Goal: Use online tool/utility: Utilize a website feature to perform a specific function

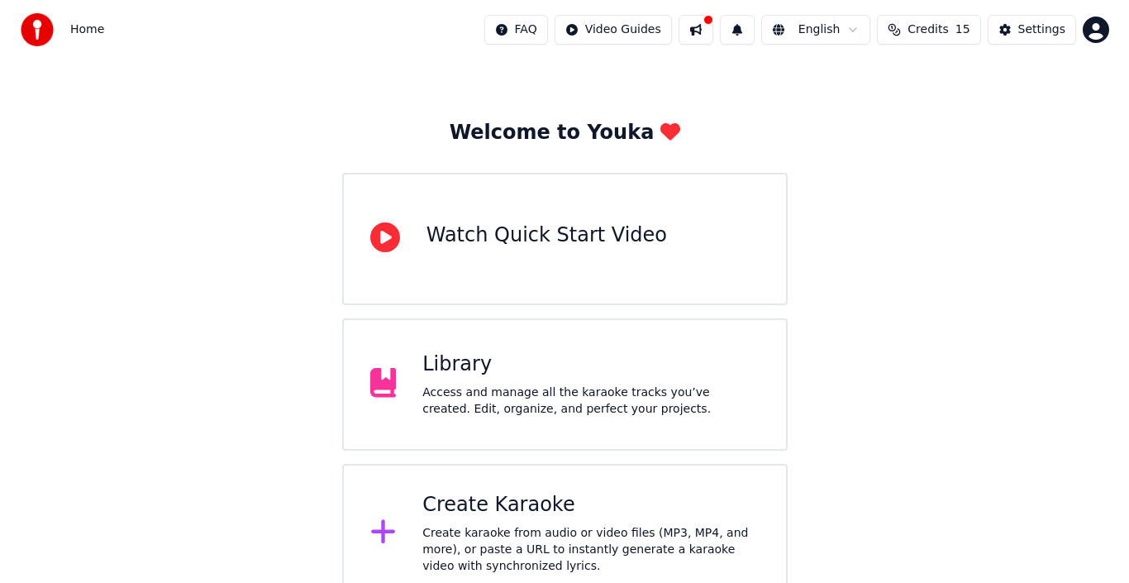
scroll to position [59, 0]
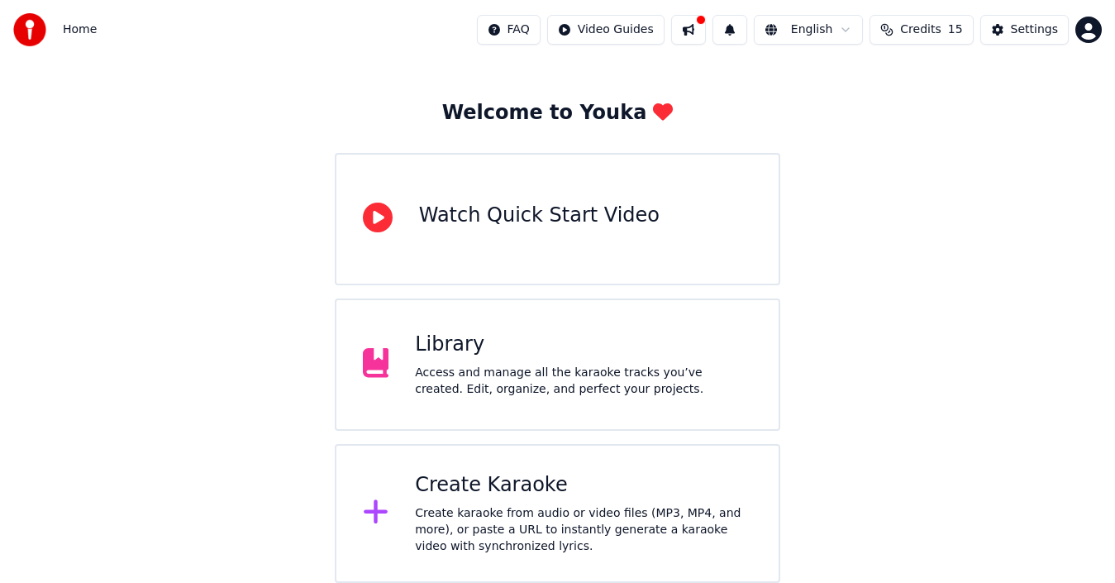
click at [446, 526] on div "Create karaoke from audio or video files (MP3, MP4, and more), or paste a URL t…" at bounding box center [583, 530] width 337 height 50
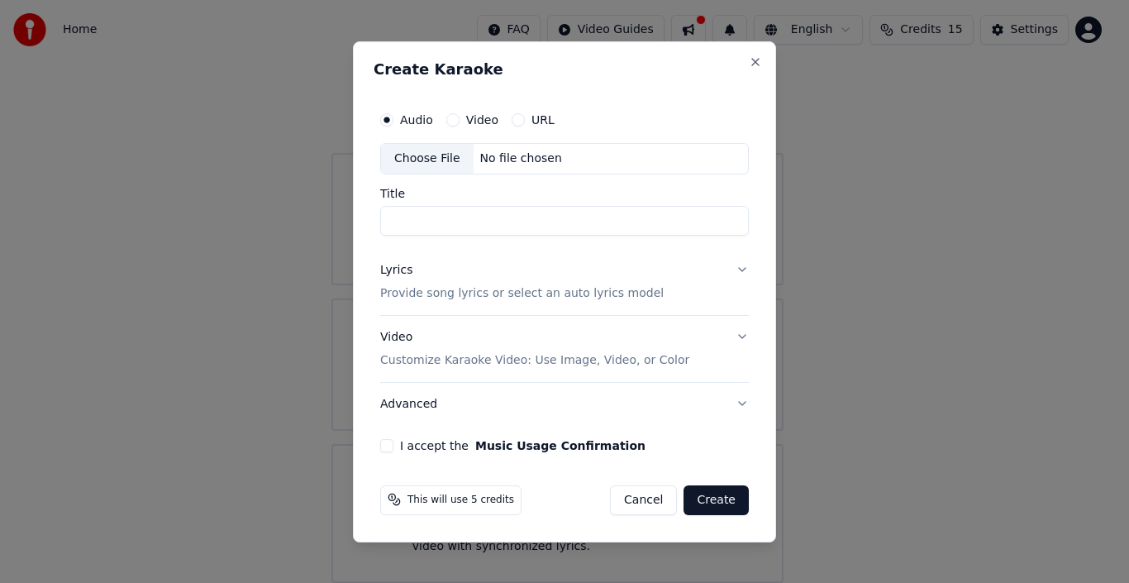
click at [434, 160] on div "Choose File" at bounding box center [427, 159] width 93 height 30
type input "**********"
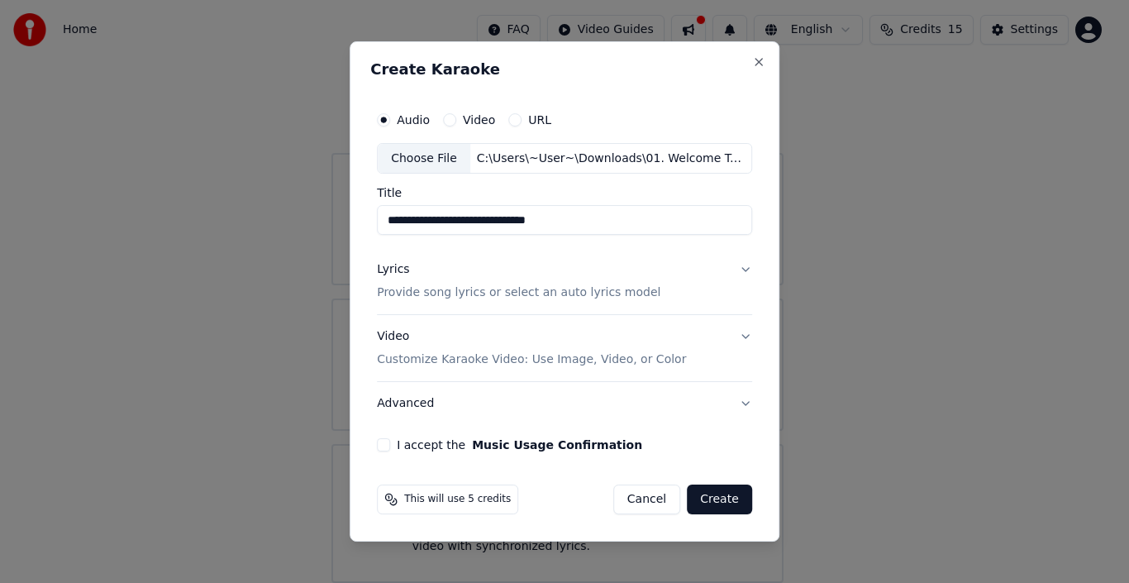
click at [462, 290] on p "Provide song lyrics or select an auto lyrics model" at bounding box center [519, 293] width 284 height 17
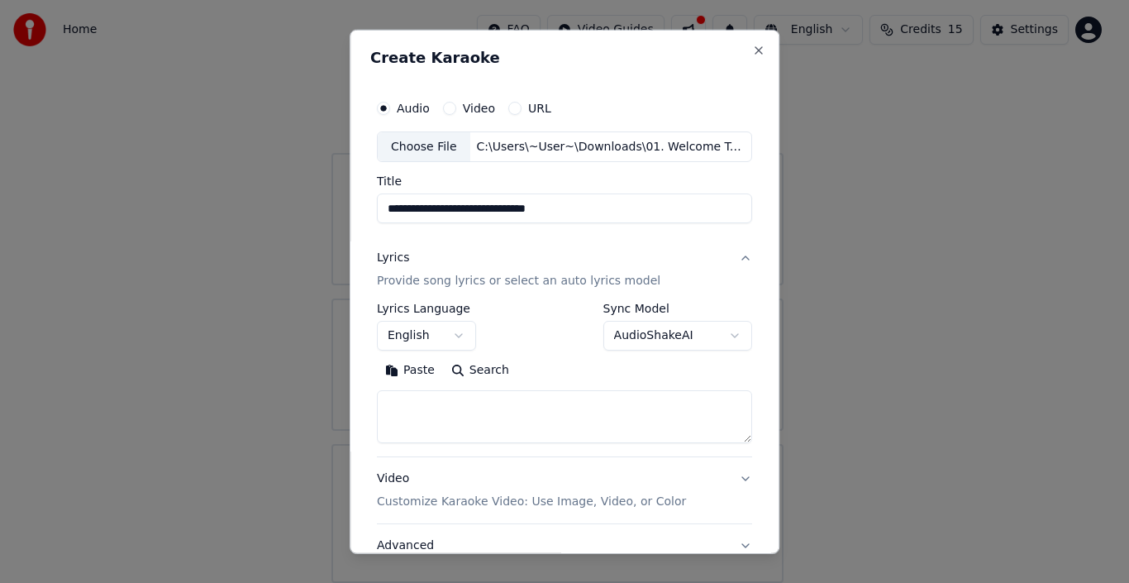
click at [405, 411] on textarea at bounding box center [564, 416] width 375 height 53
click at [400, 370] on button "Paste" at bounding box center [410, 370] width 66 height 26
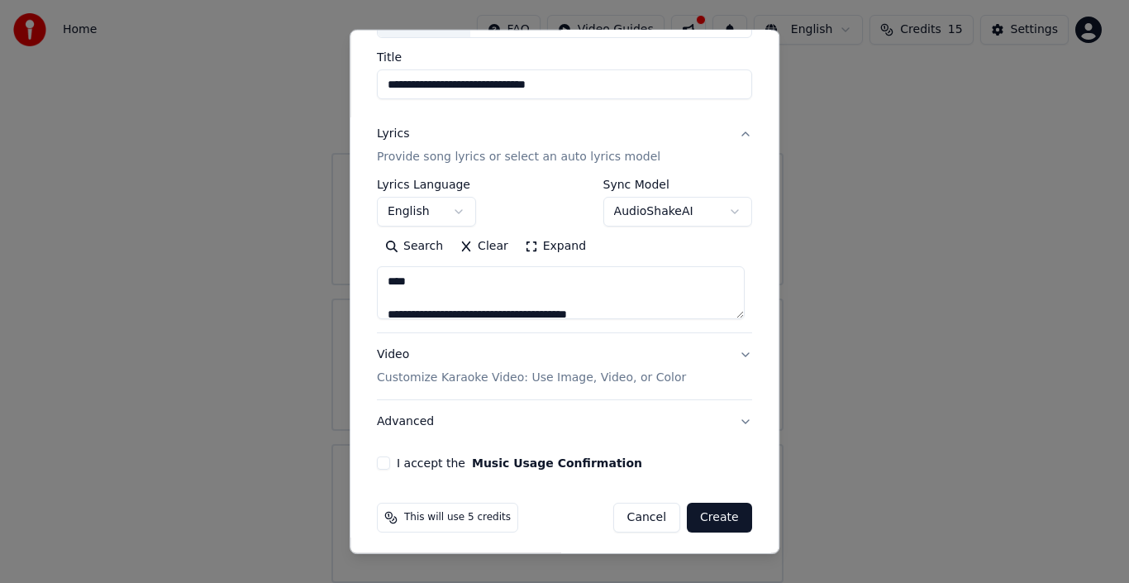
scroll to position [130, 0]
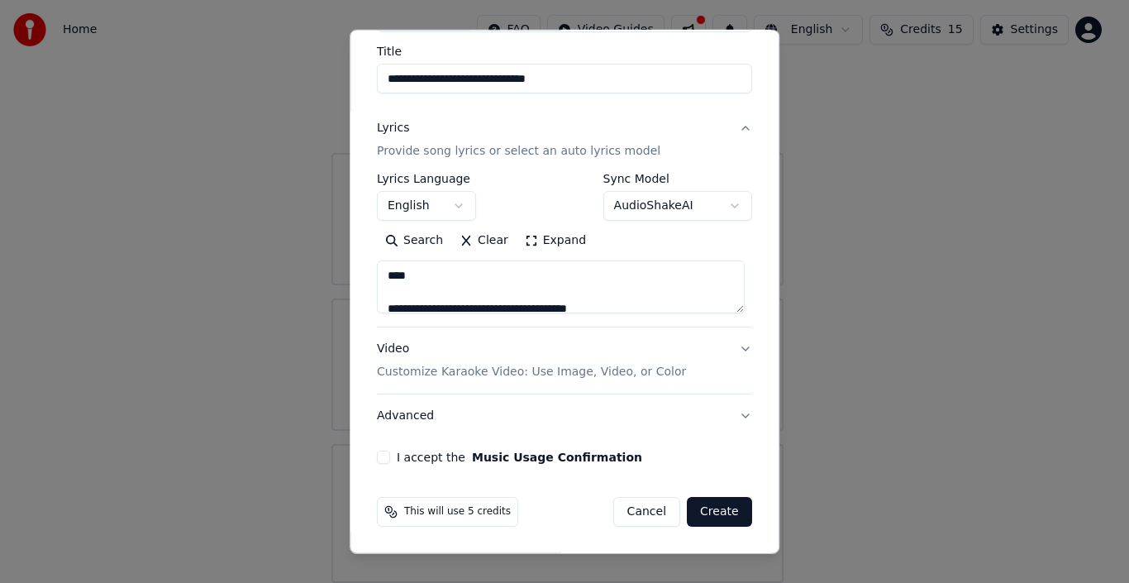
click at [466, 375] on p "Customize Karaoke Video: Use Image, Video, or Color" at bounding box center [531, 372] width 309 height 17
type textarea "**********"
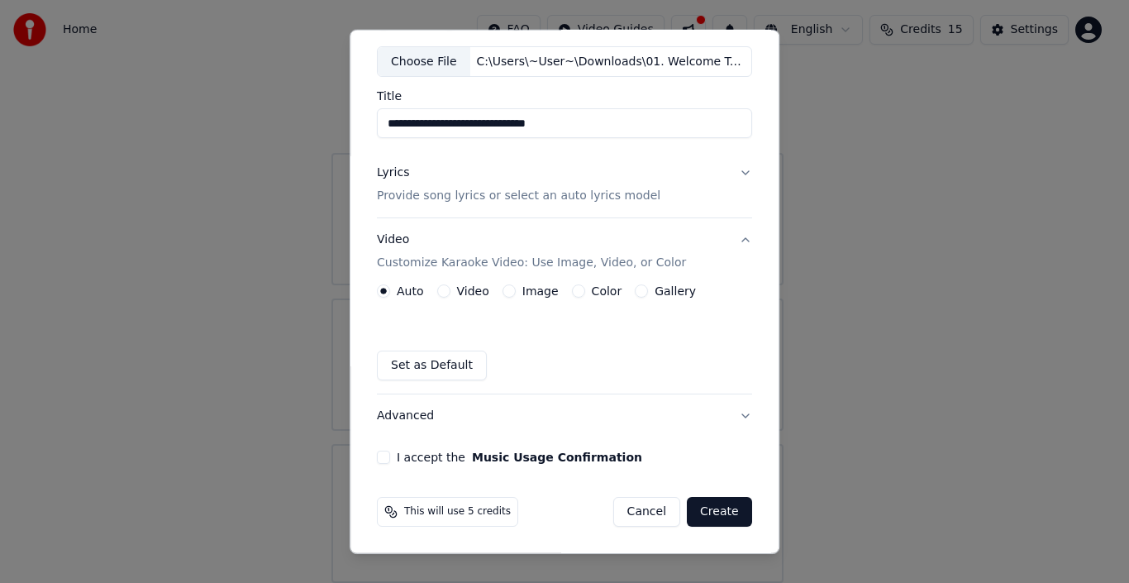
scroll to position [85, 0]
click at [523, 293] on label "Image" at bounding box center [541, 291] width 36 height 12
click at [516, 293] on button "Image" at bounding box center [509, 290] width 13 height 13
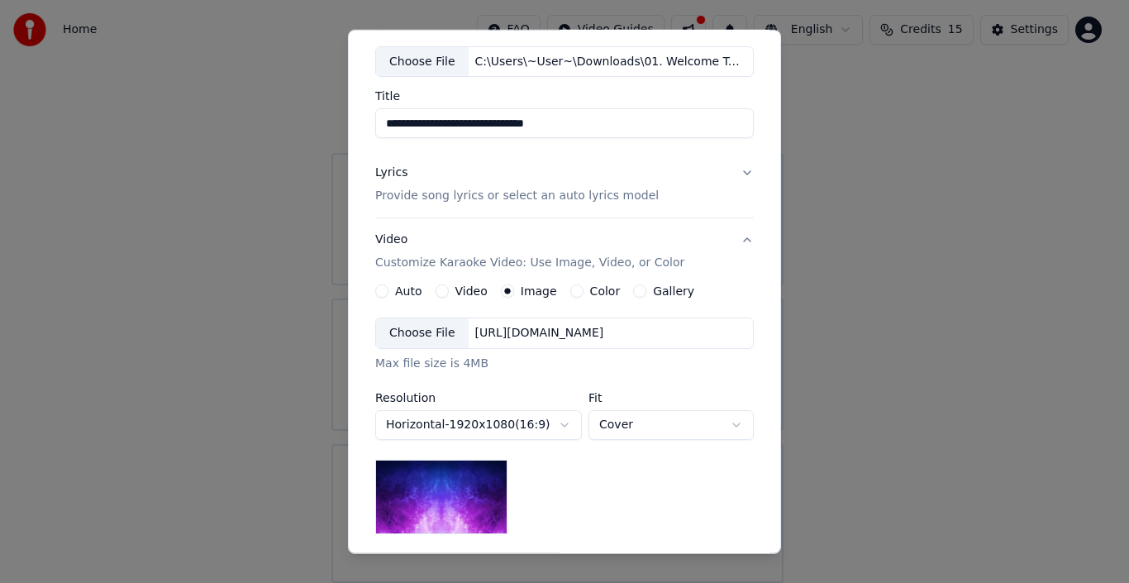
click at [408, 335] on div "Choose File" at bounding box center [422, 333] width 93 height 30
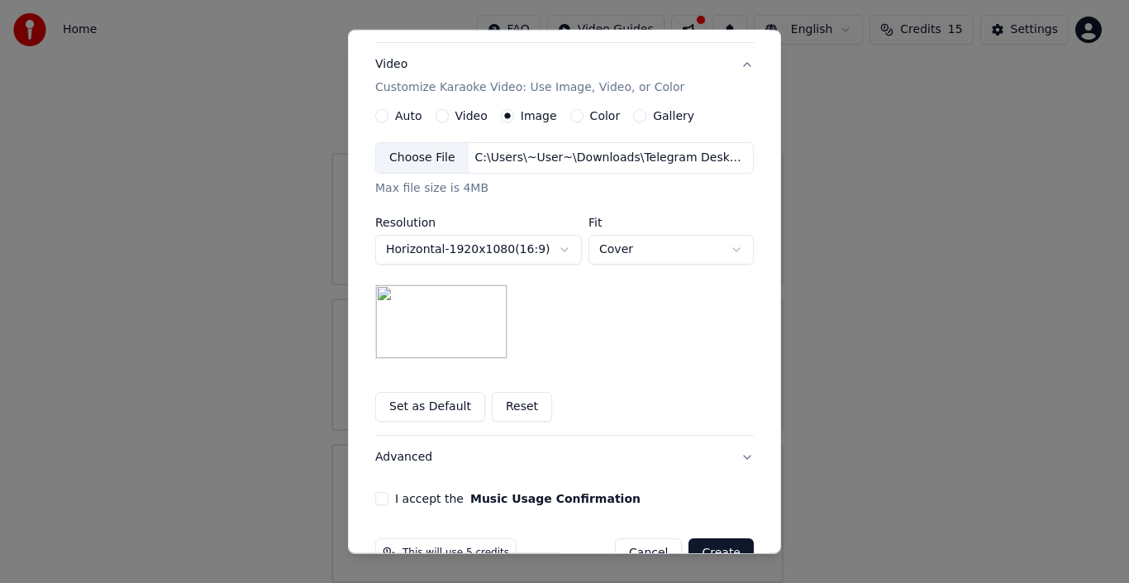
scroll to position [302, 0]
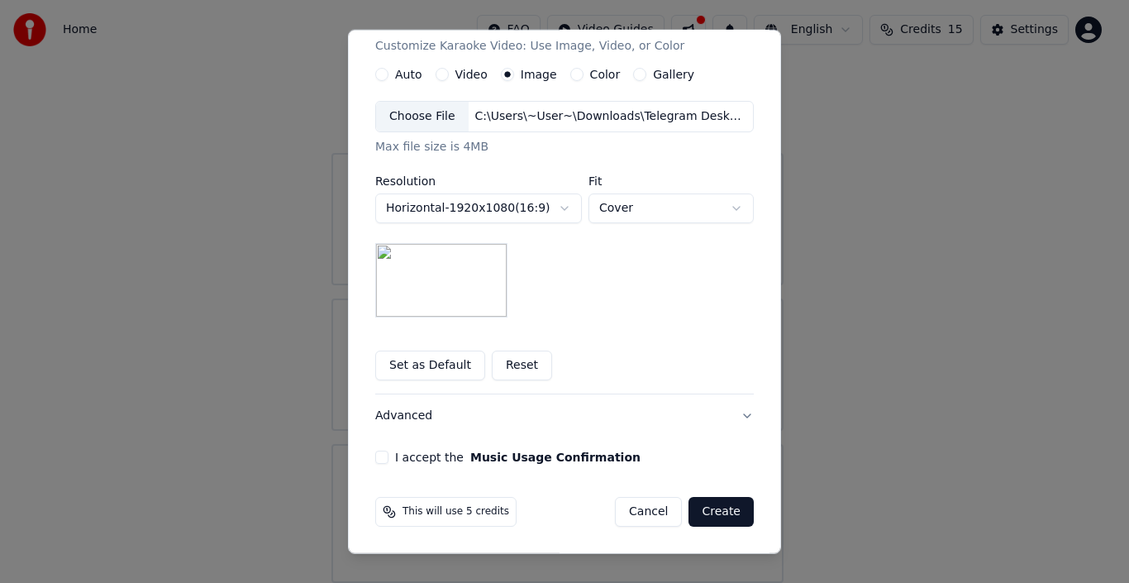
click at [377, 455] on button "I accept the Music Usage Confirmation" at bounding box center [381, 457] width 13 height 13
click at [718, 508] on button "Create" at bounding box center [721, 512] width 65 height 30
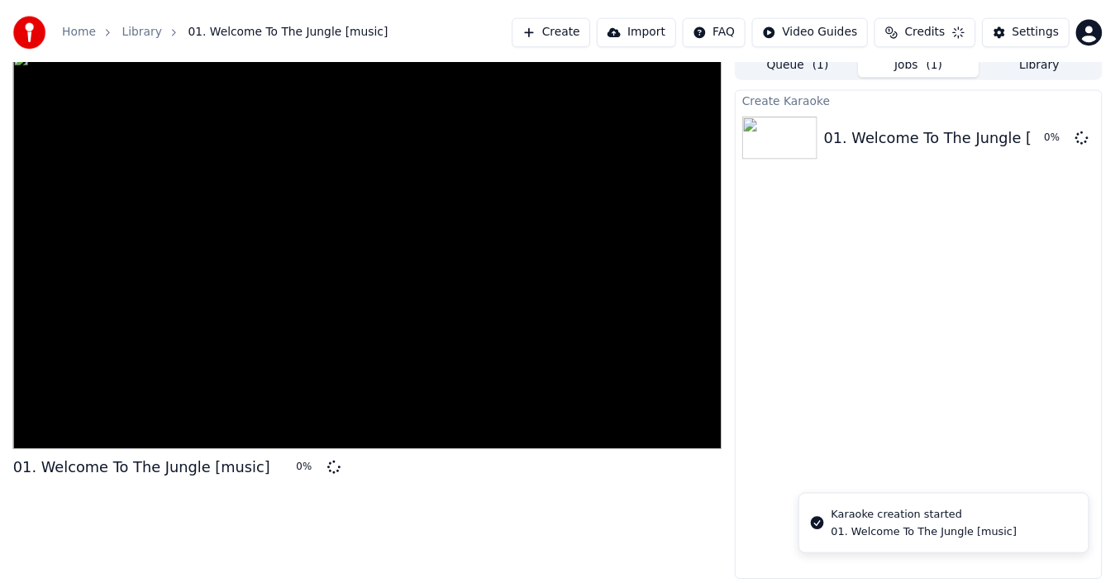
scroll to position [12, 0]
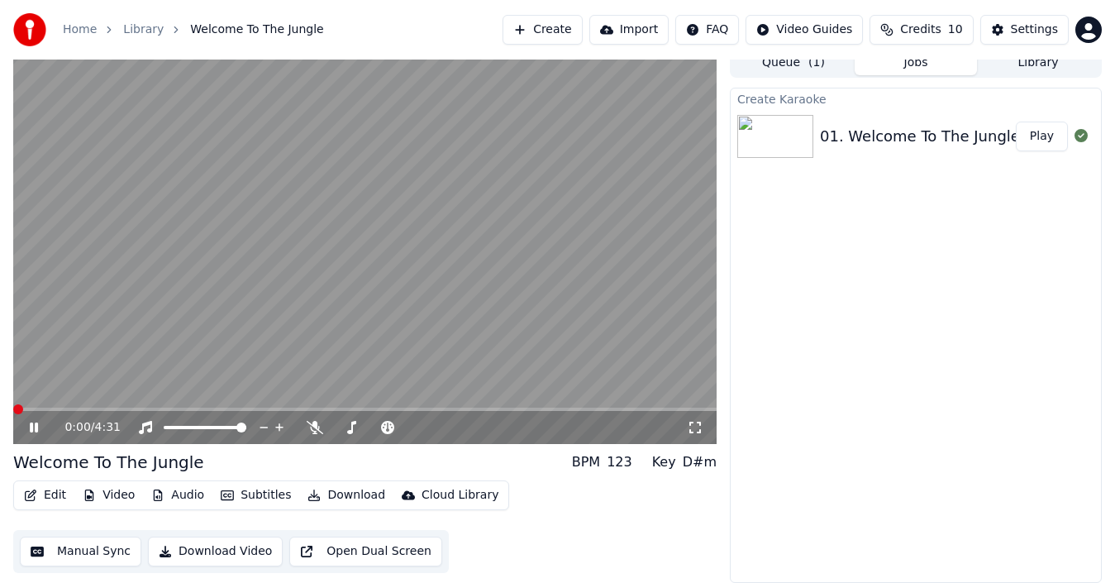
click at [13, 404] on span at bounding box center [18, 409] width 10 height 10
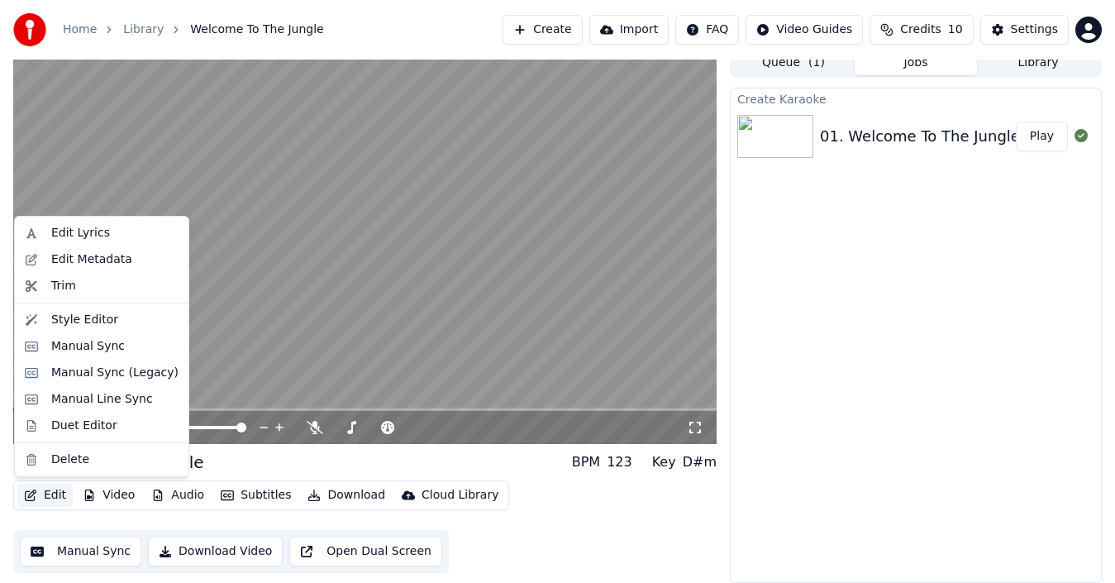
click at [41, 491] on button "Edit" at bounding box center [44, 495] width 55 height 23
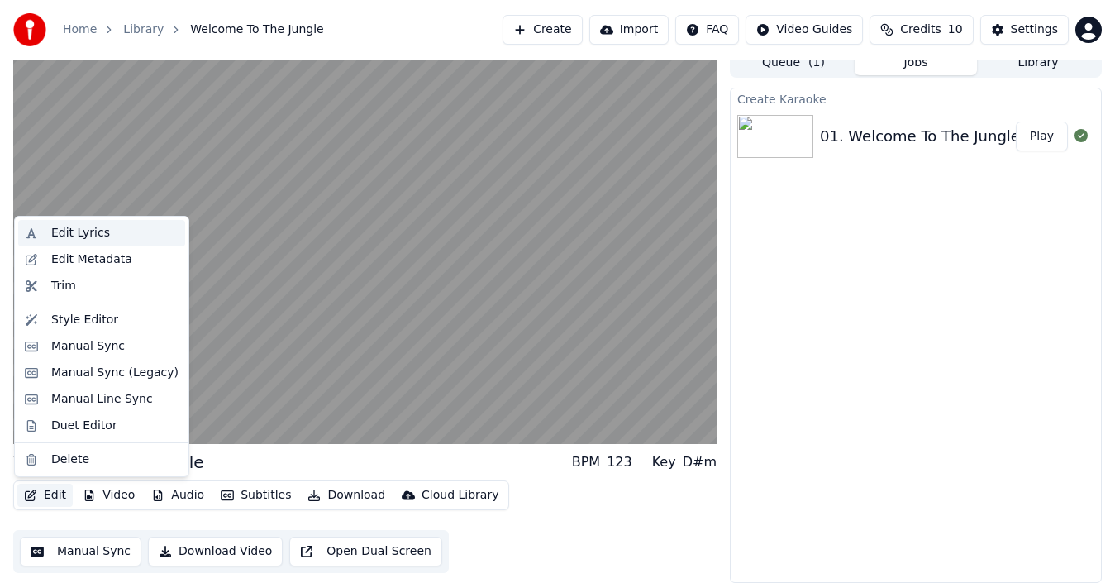
click at [85, 232] on div "Edit Lyrics" at bounding box center [80, 233] width 59 height 17
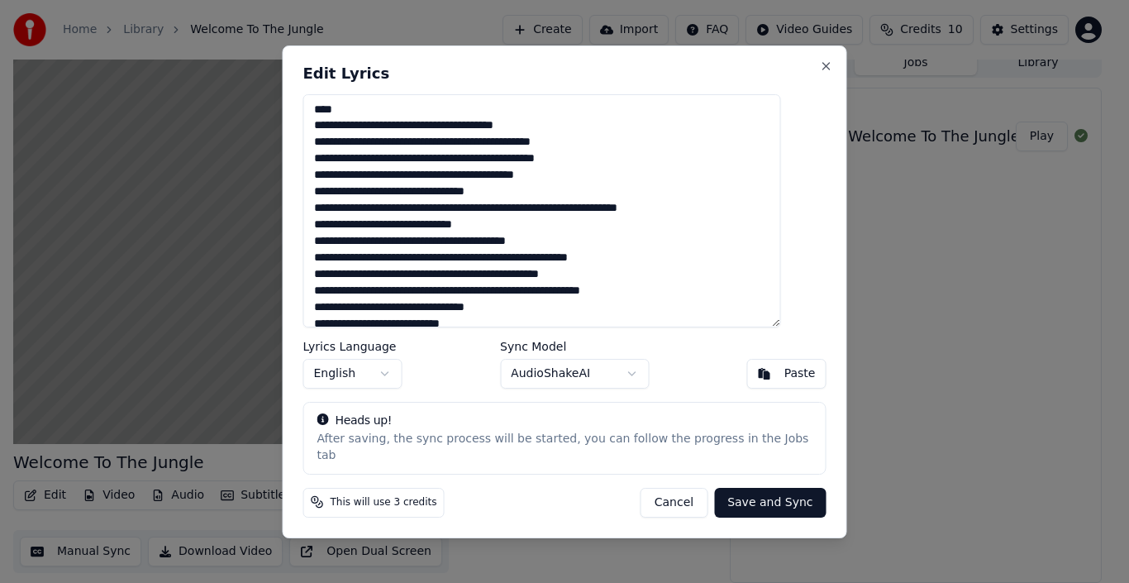
click at [656, 499] on button "Cancel" at bounding box center [674, 502] width 67 height 30
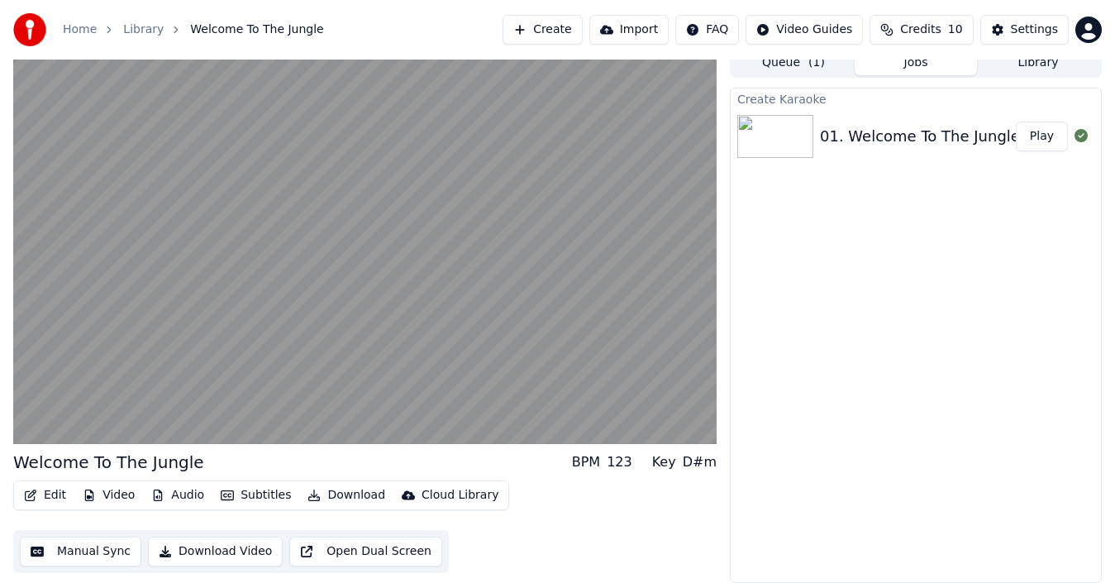
click at [54, 549] on button "Manual Sync" at bounding box center [81, 552] width 122 height 30
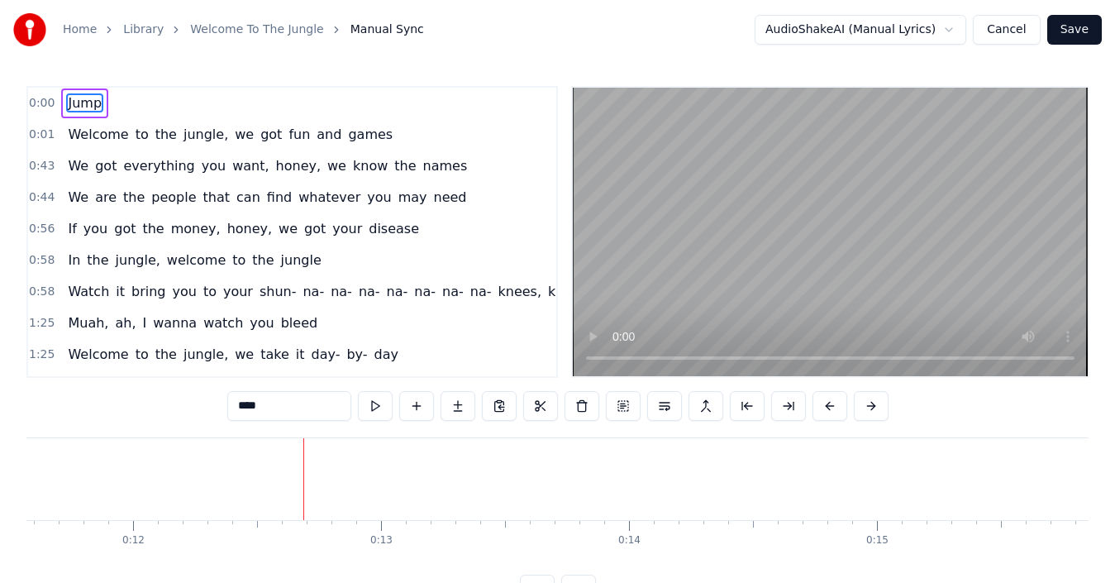
scroll to position [0, 3063]
click at [823, 231] on video at bounding box center [830, 232] width 515 height 289
click at [808, 233] on video at bounding box center [830, 232] width 515 height 289
click at [140, 459] on div "to" at bounding box center [653, 479] width 1516 height 82
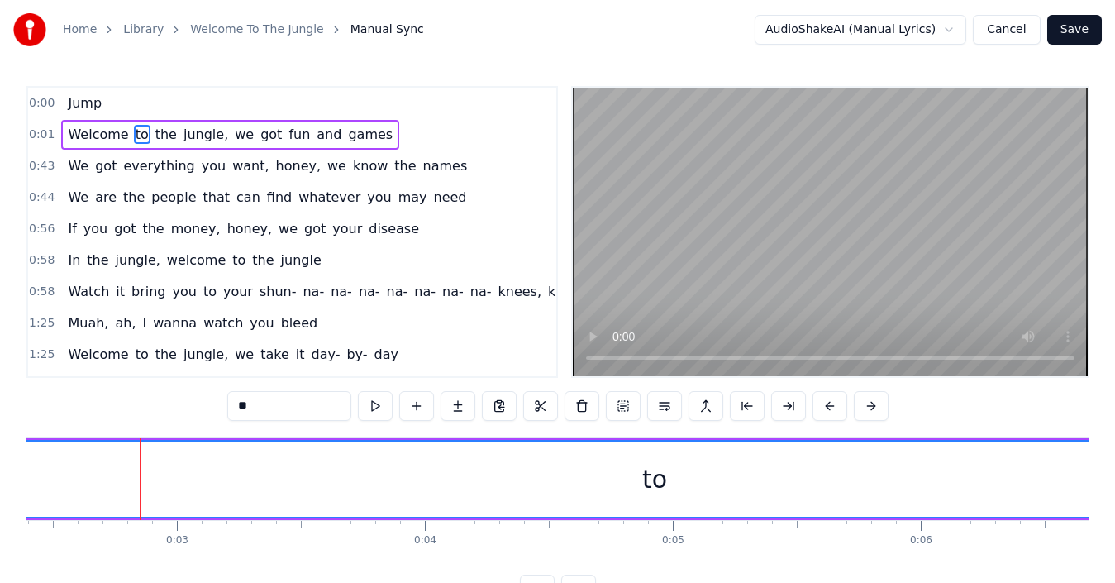
click at [75, 103] on span "Jump" at bounding box center [84, 102] width 37 height 19
type input "****"
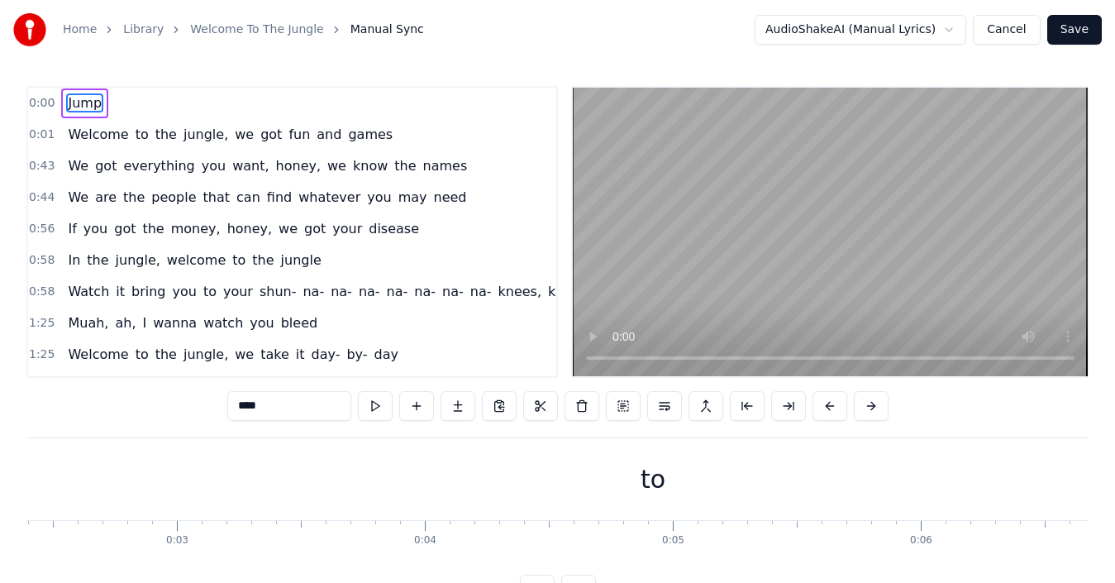
click at [126, 103] on div "0:00 Jump" at bounding box center [292, 103] width 528 height 31
click at [39, 98] on span "0:00" at bounding box center [42, 103] width 26 height 17
click at [79, 101] on span "Jump" at bounding box center [84, 102] width 37 height 19
